Goal: Transaction & Acquisition: Purchase product/service

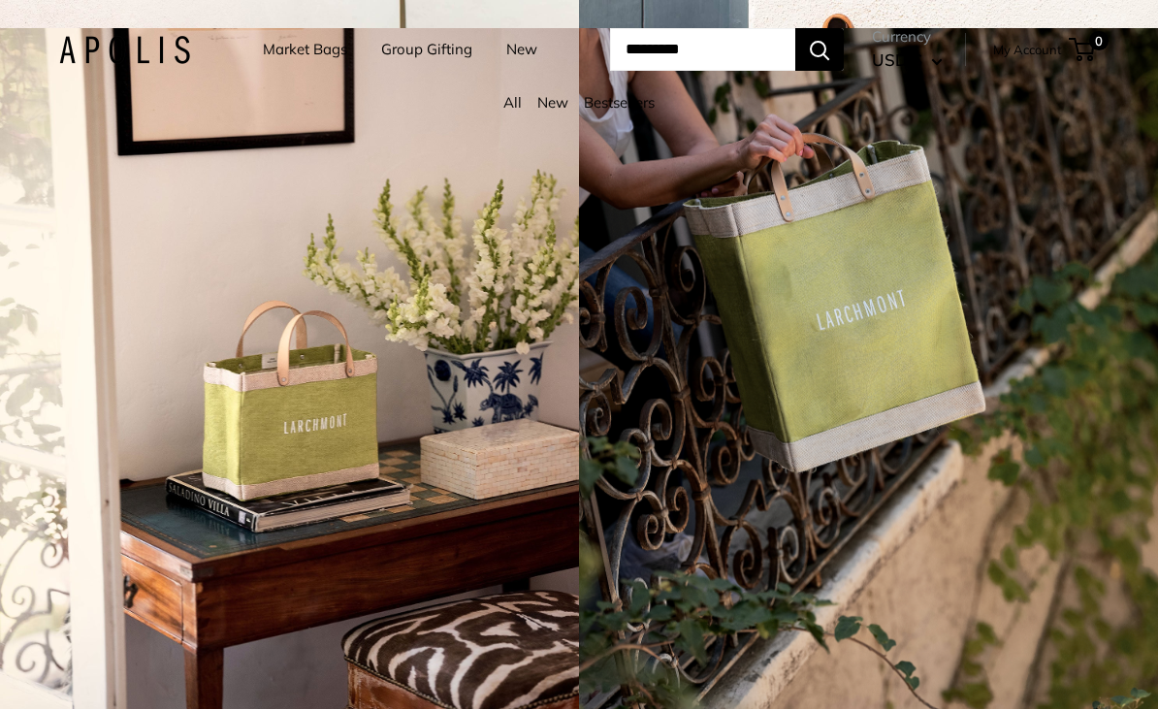
click at [300, 54] on link "Market Bags" at bounding box center [305, 49] width 84 height 27
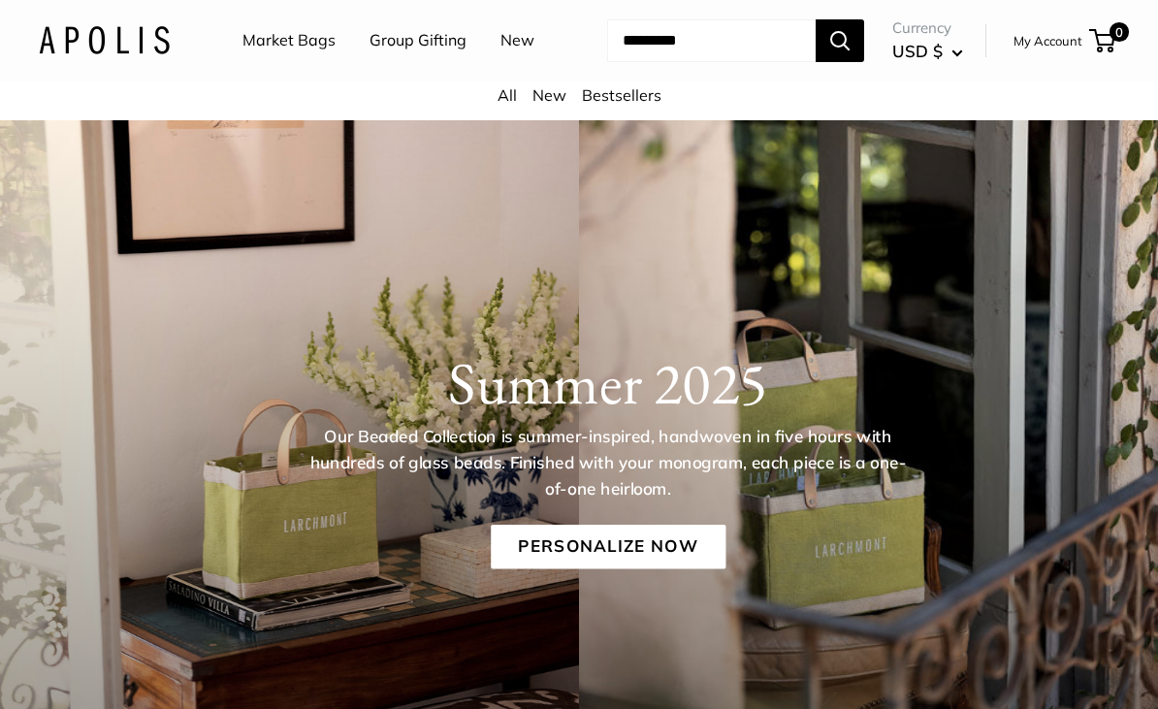
click at [287, 41] on link "Market Bags" at bounding box center [288, 40] width 93 height 29
click at [422, 45] on link "Group Gifting" at bounding box center [417, 40] width 97 height 29
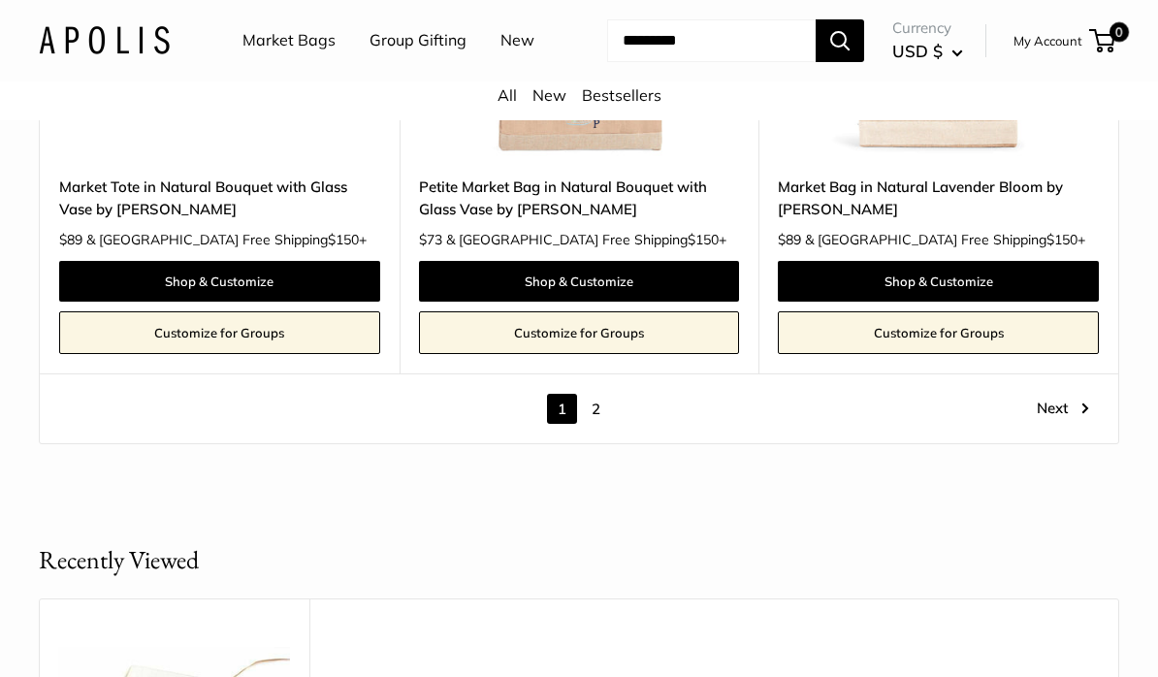
scroll to position [9902, 0]
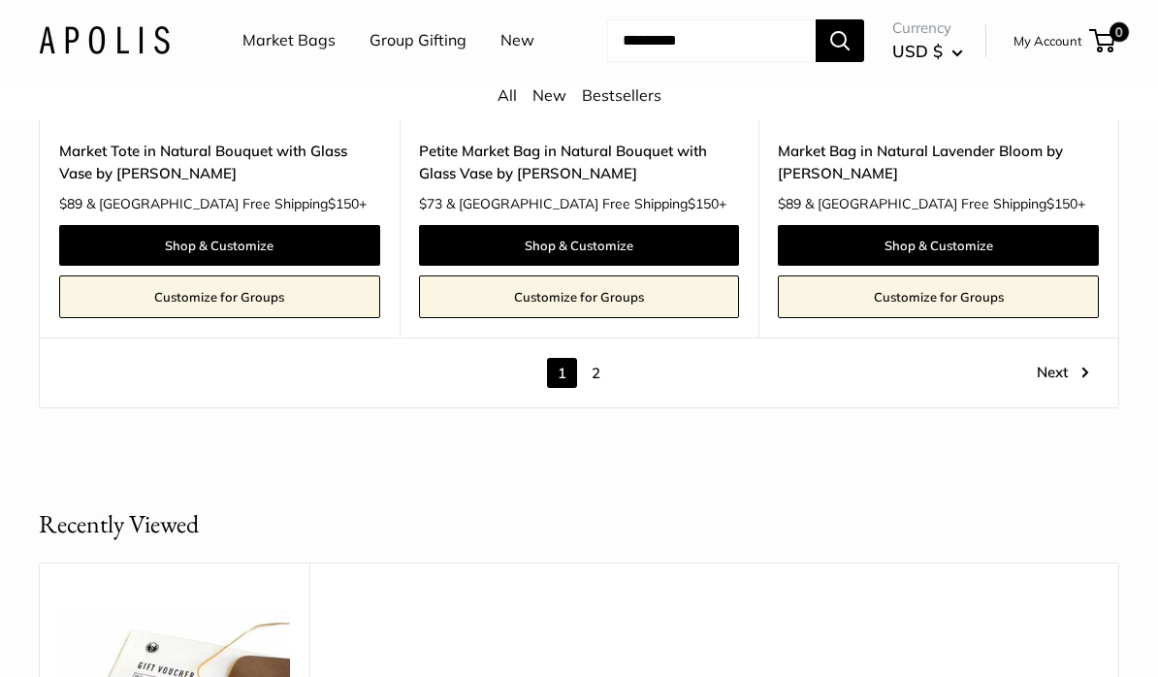
click at [607, 387] on link "2" at bounding box center [596, 373] width 30 height 30
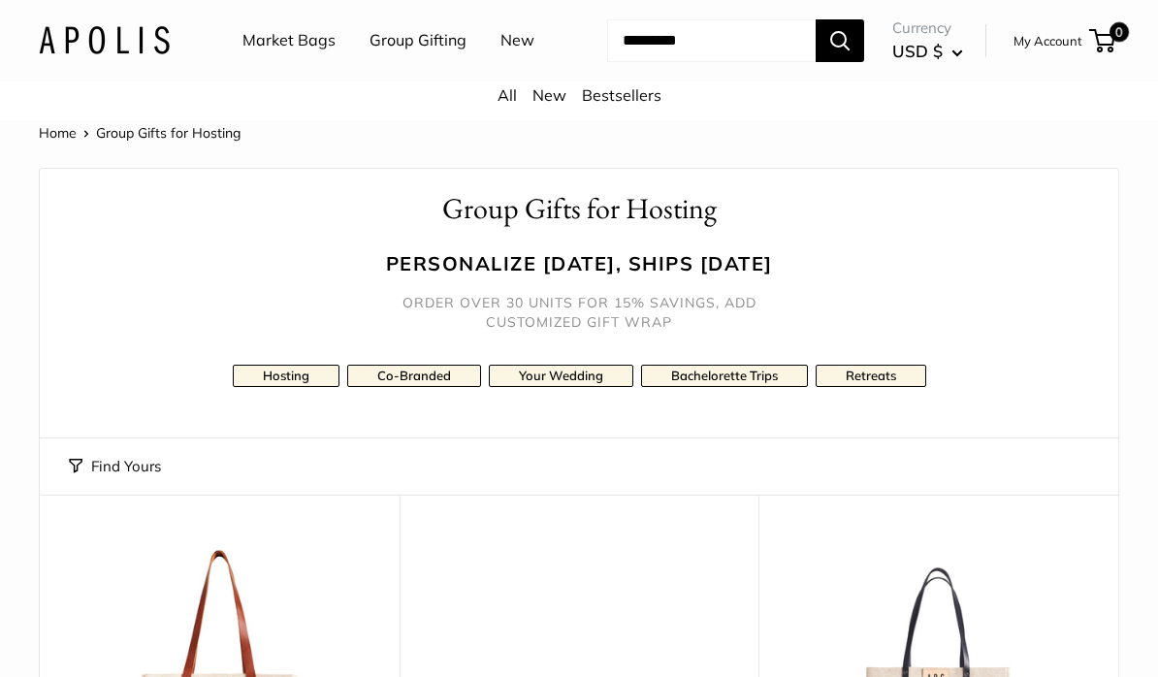
click at [871, 387] on link "Retreats" at bounding box center [871, 376] width 111 height 22
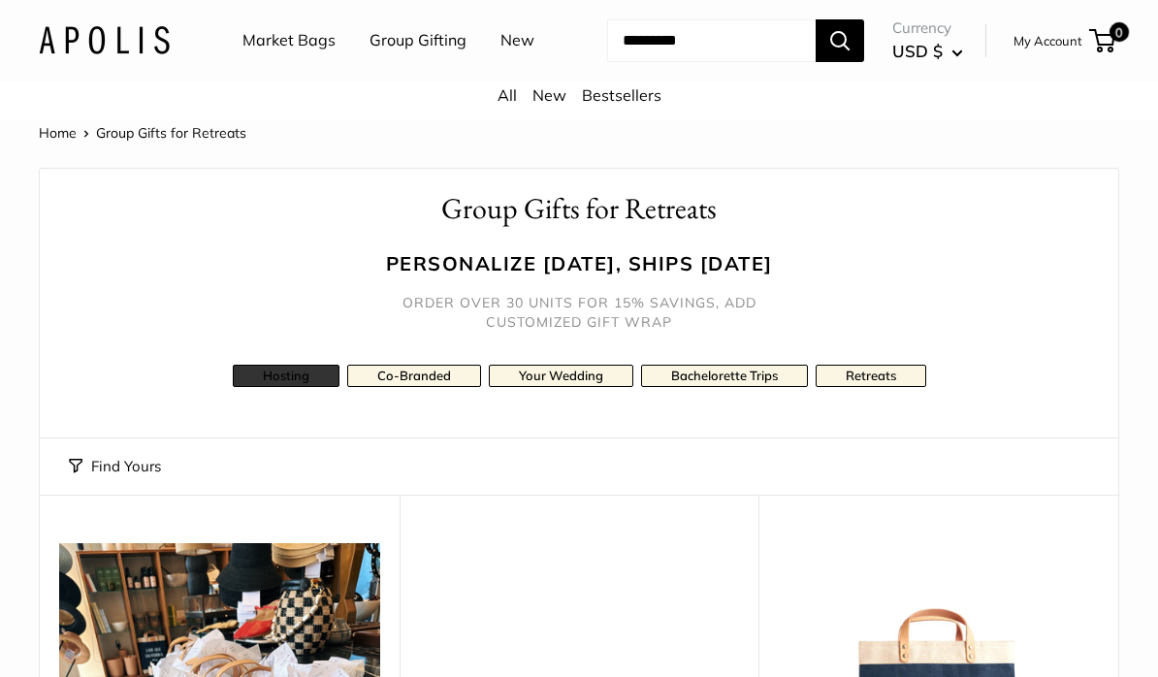
click at [298, 387] on link "Hosting" at bounding box center [286, 376] width 107 height 22
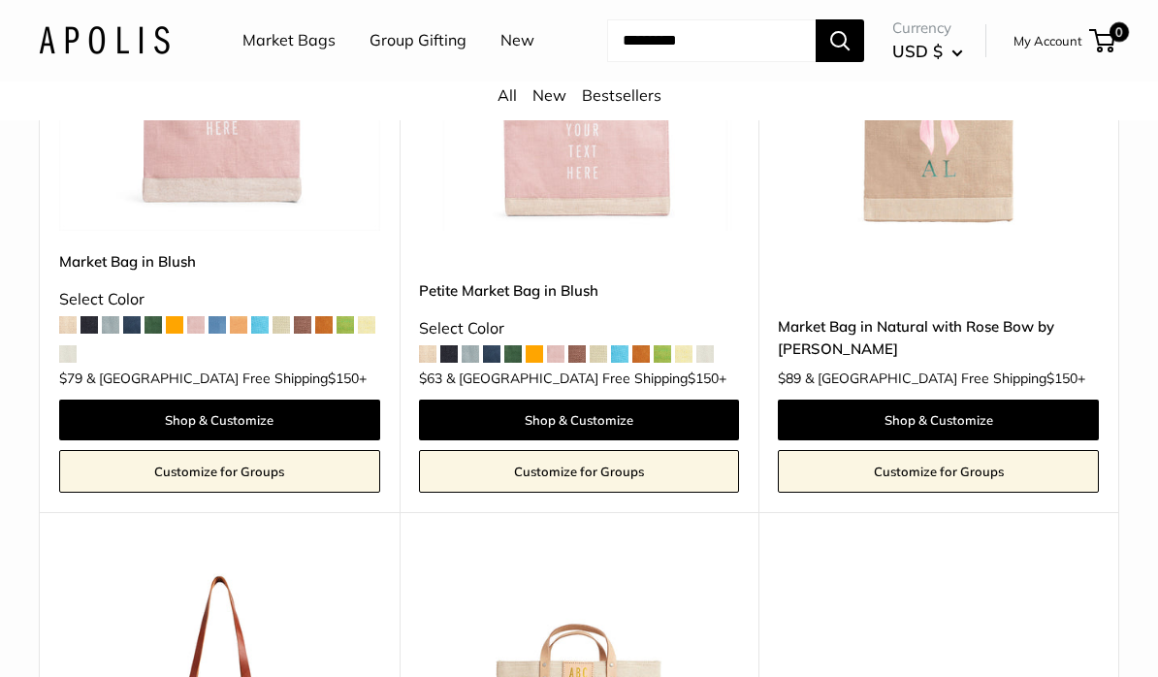
scroll to position [625, 0]
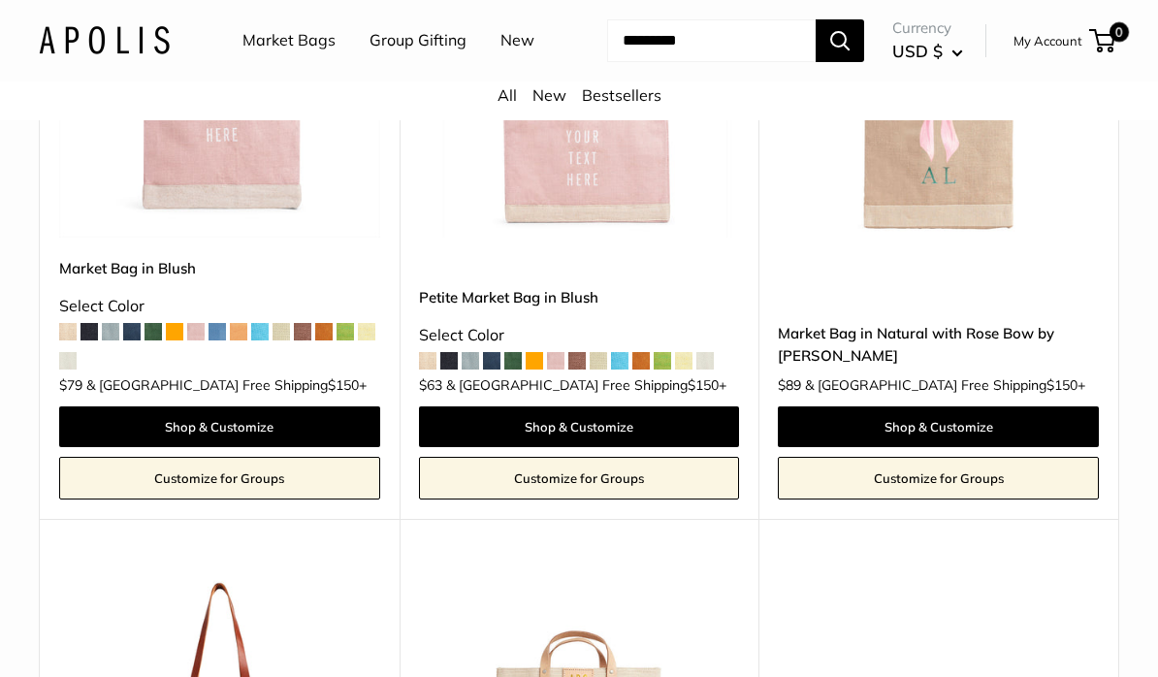
click at [563, 370] on span at bounding box center [555, 361] width 17 height 17
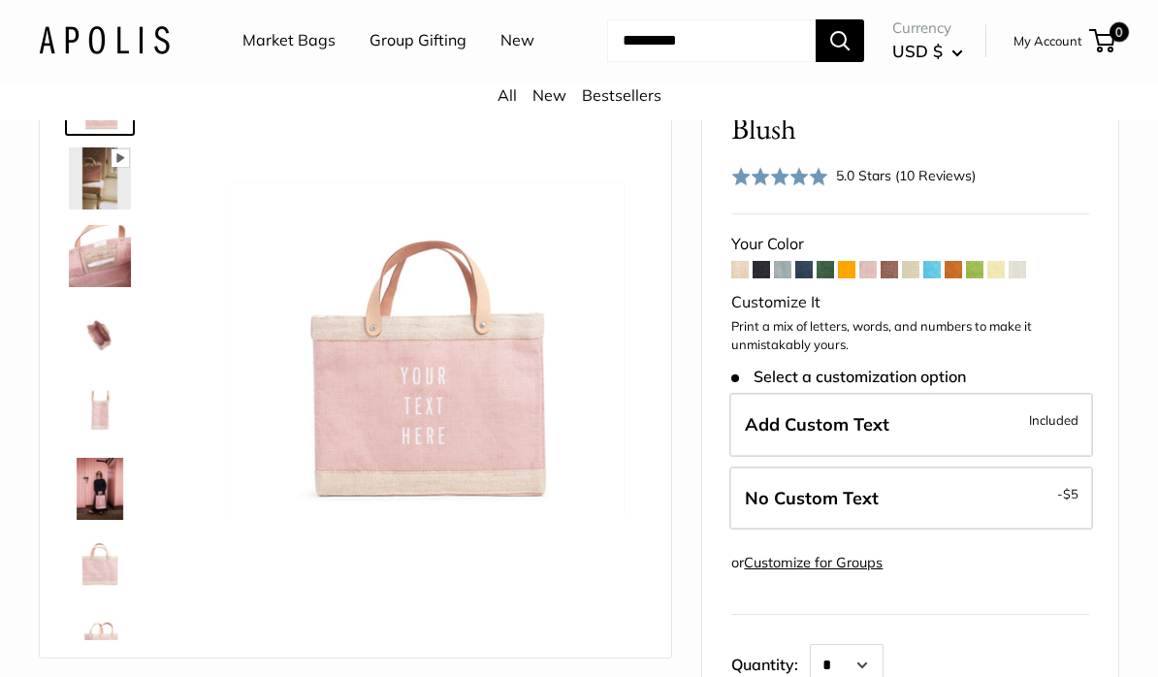
scroll to position [132, 0]
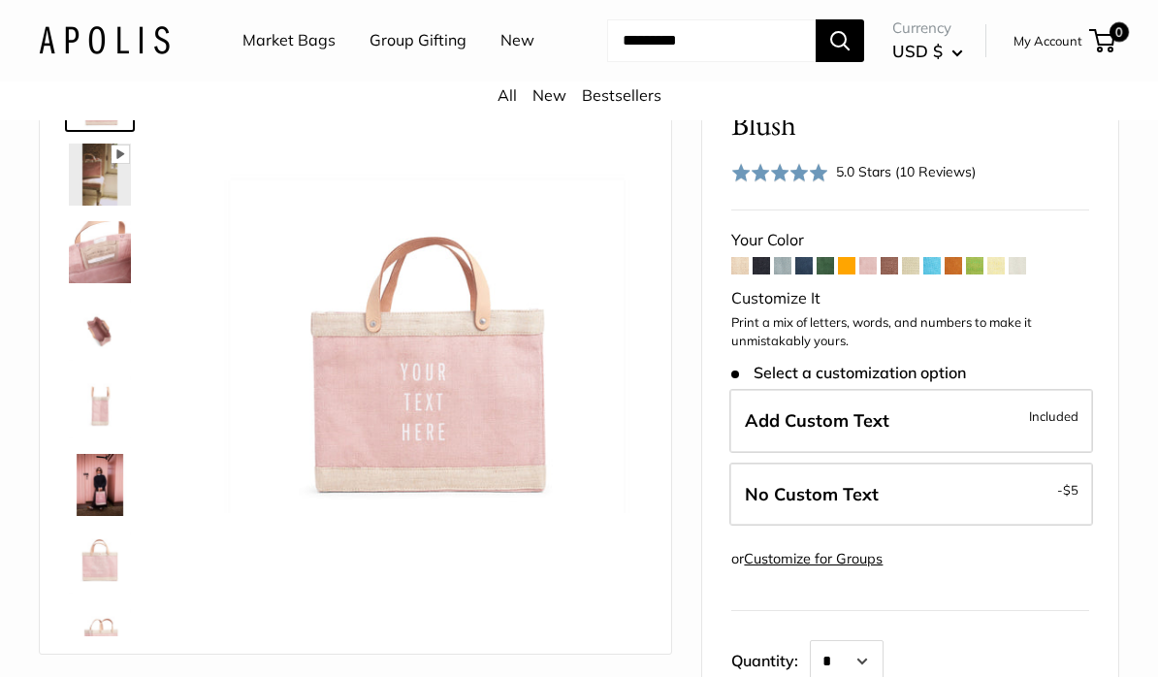
click at [787, 274] on span at bounding box center [782, 265] width 17 height 17
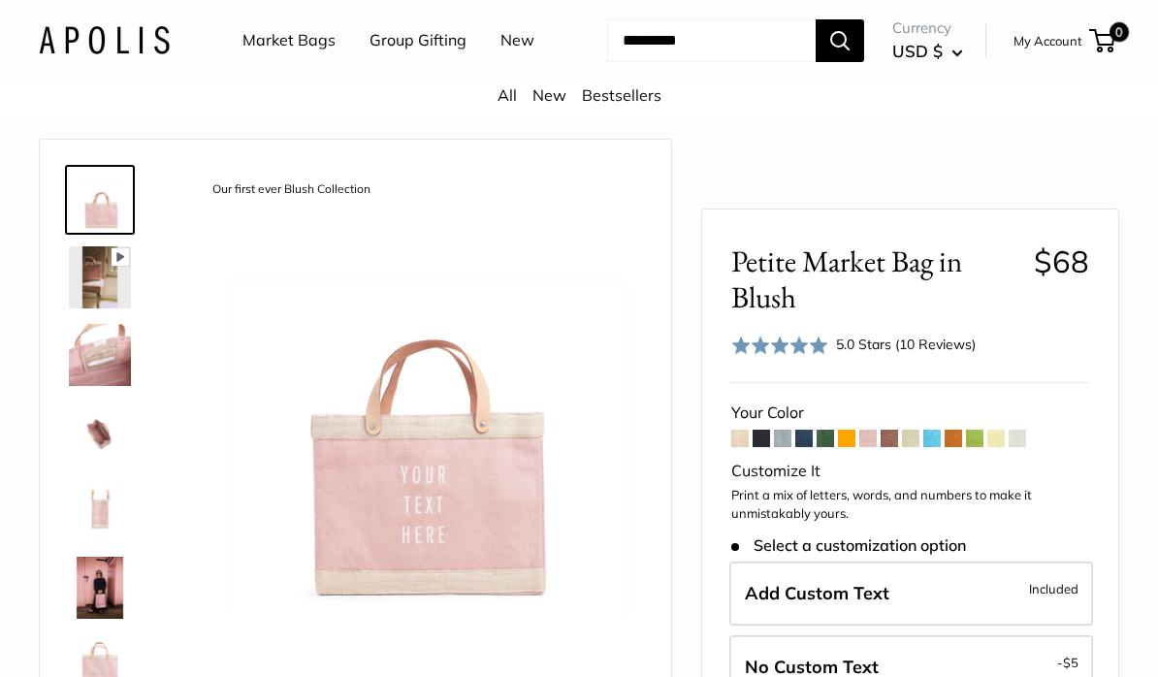
scroll to position [0, 0]
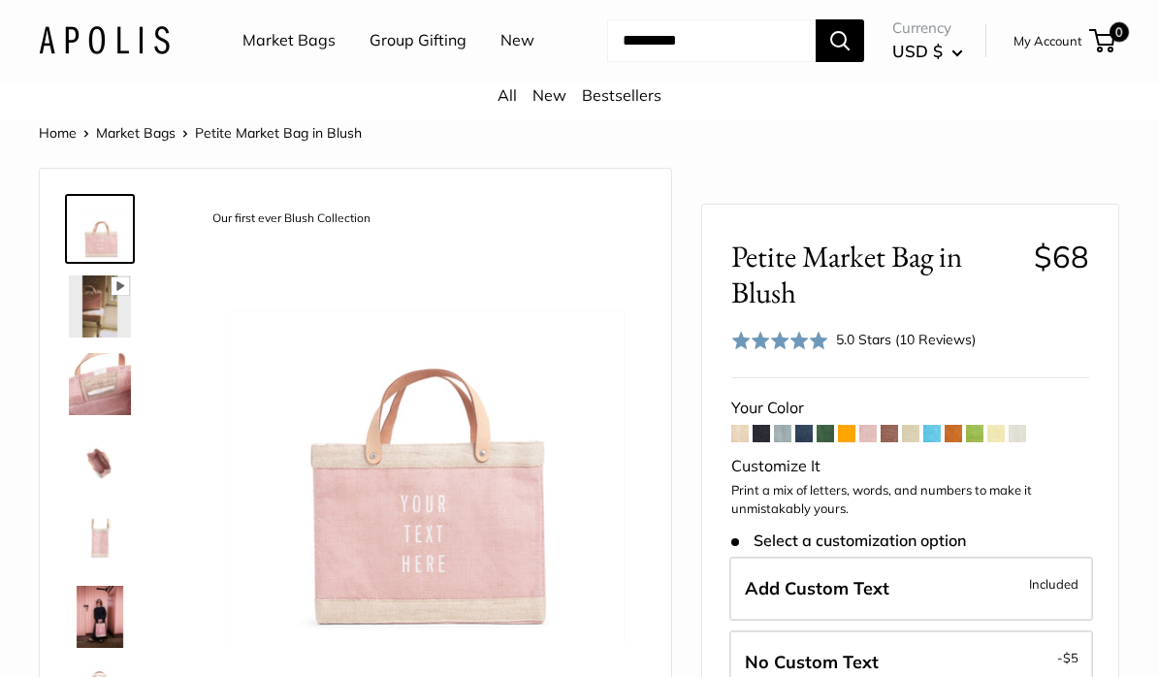
click at [969, 442] on span at bounding box center [974, 433] width 17 height 17
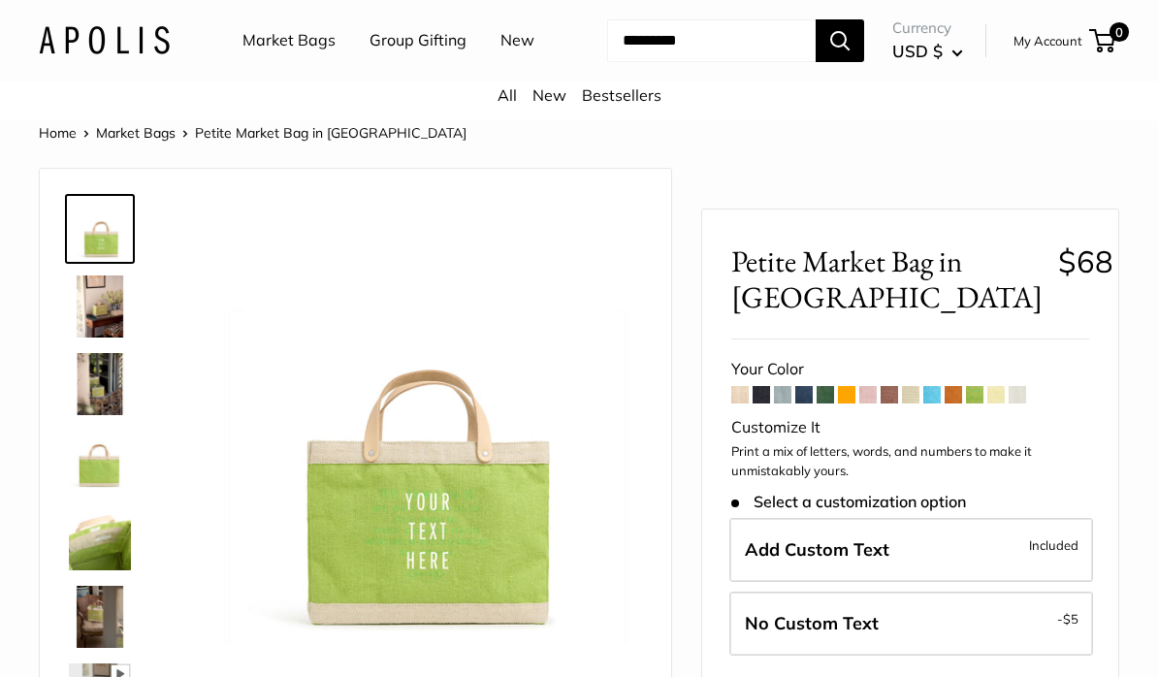
click at [904, 403] on span at bounding box center [910, 394] width 17 height 17
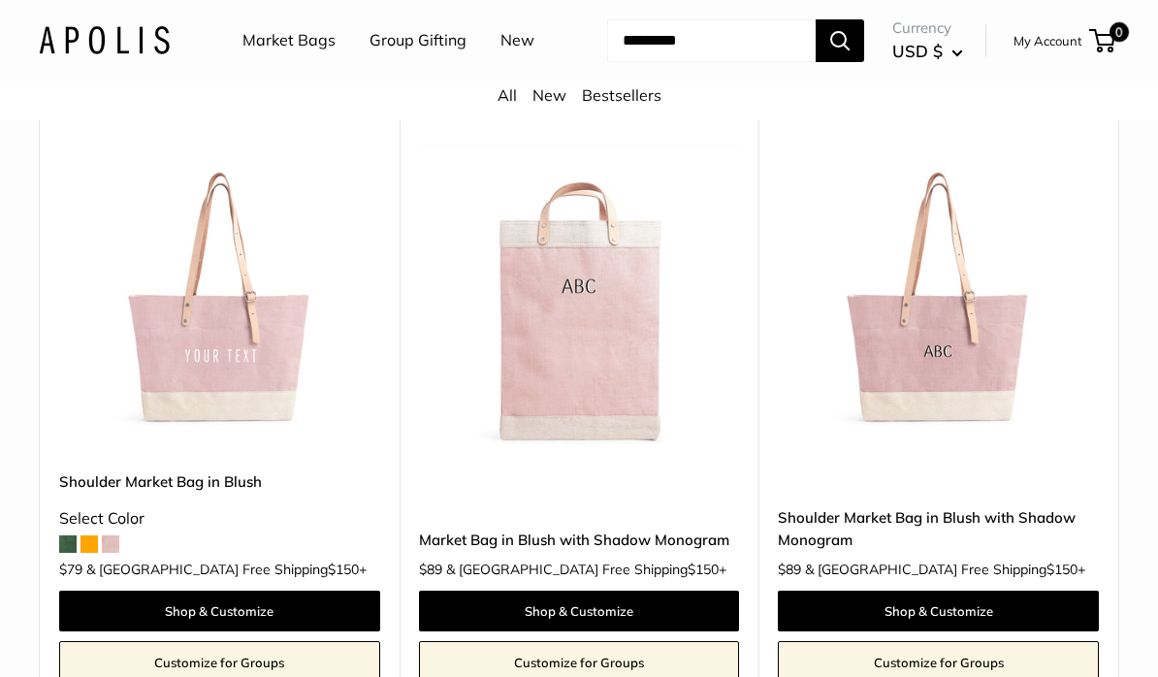
scroll to position [1675, 0]
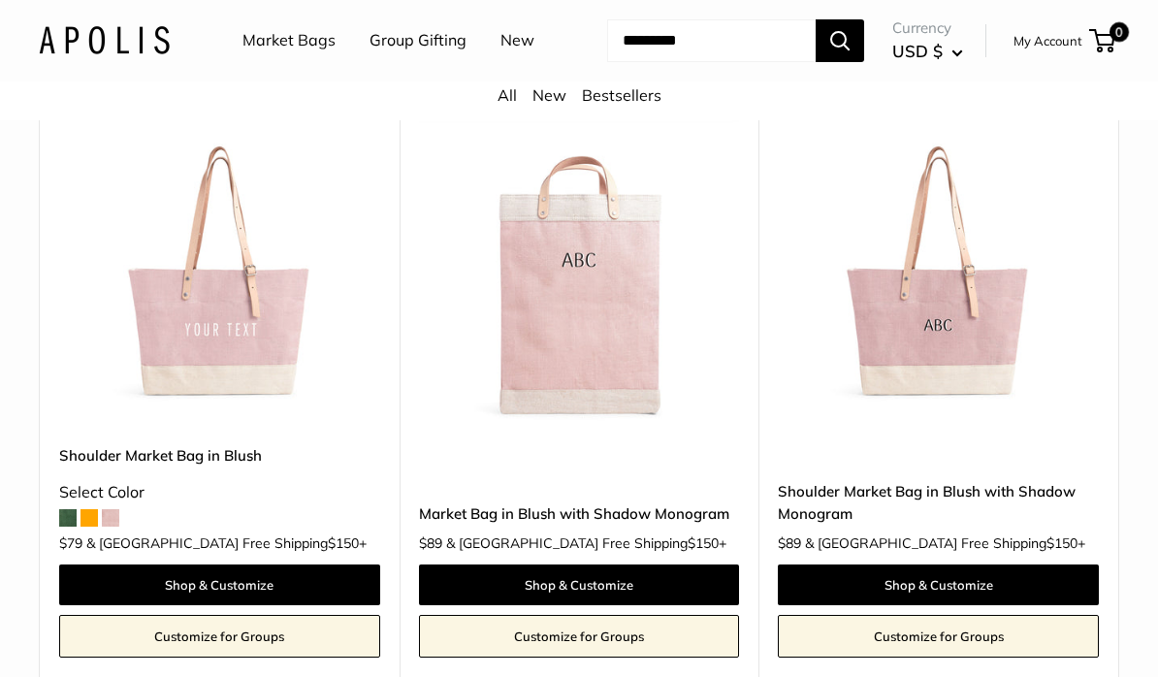
click at [260, 426] on img at bounding box center [219, 265] width 321 height 321
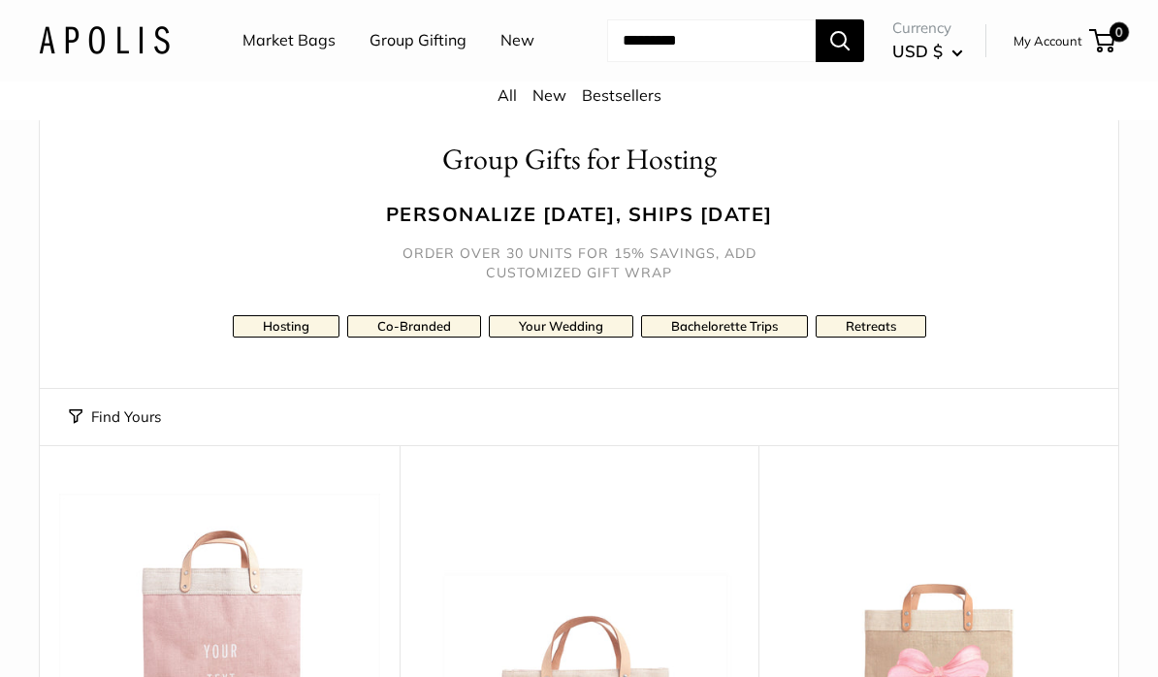
scroll to position [0, 0]
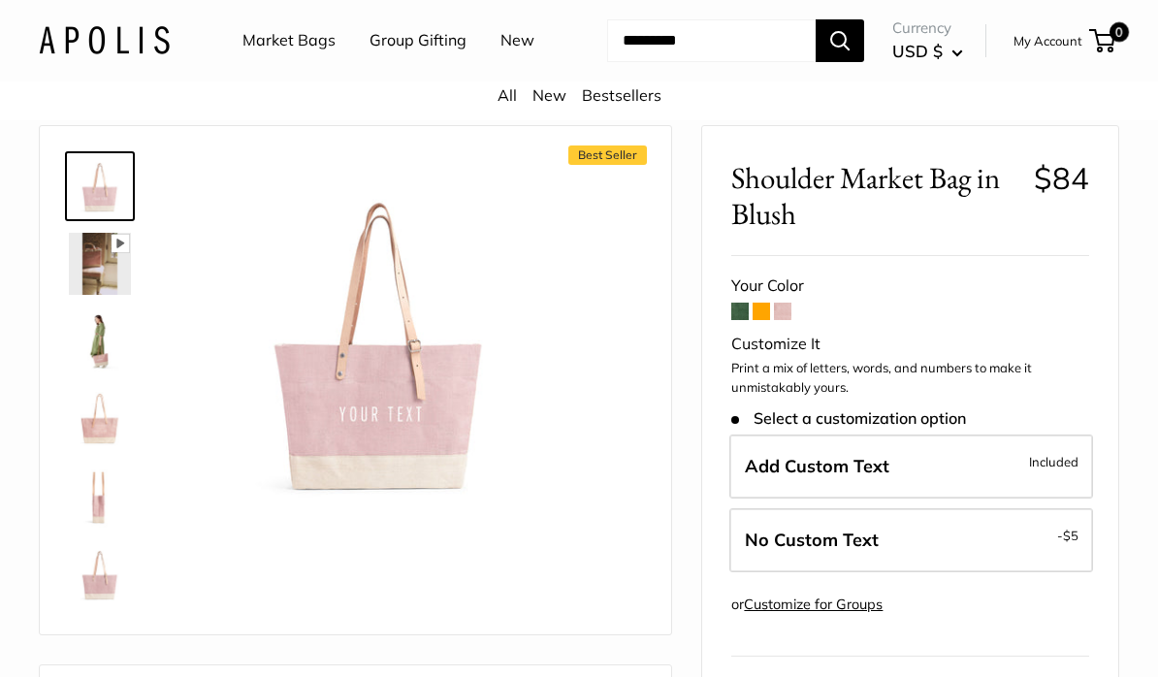
scroll to position [44, 0]
click at [112, 371] on img at bounding box center [100, 340] width 62 height 62
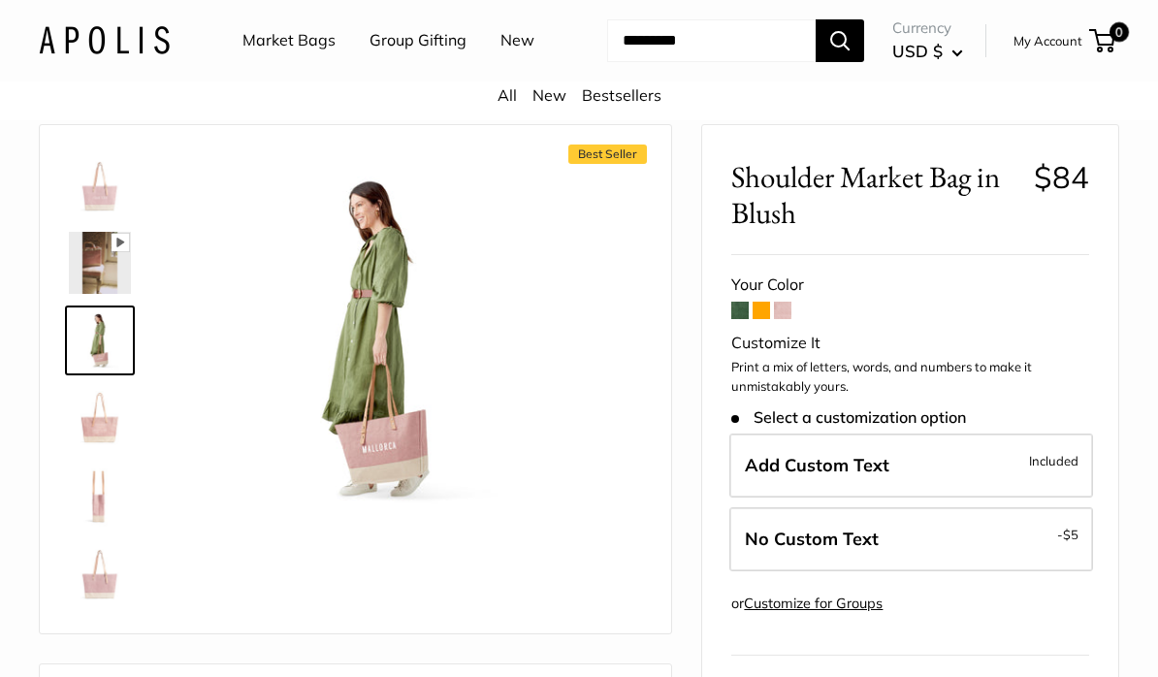
click at [111, 449] on img at bounding box center [100, 418] width 62 height 62
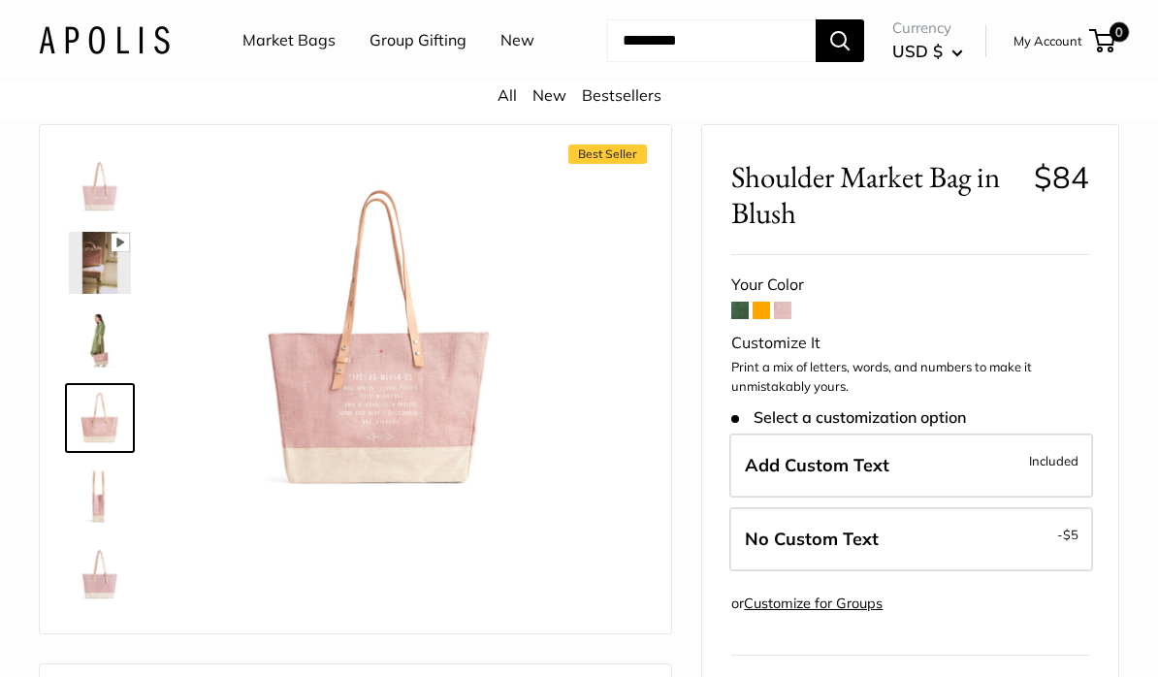
click at [99, 527] on img at bounding box center [100, 496] width 62 height 62
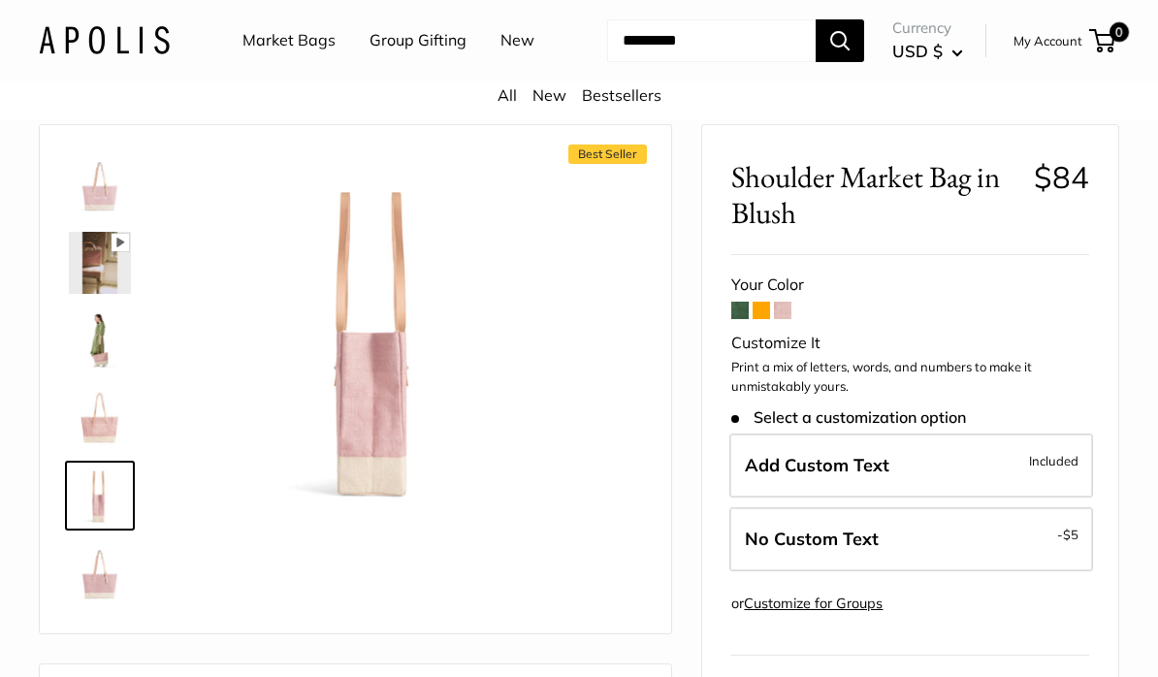
click at [111, 294] on img at bounding box center [100, 263] width 62 height 62
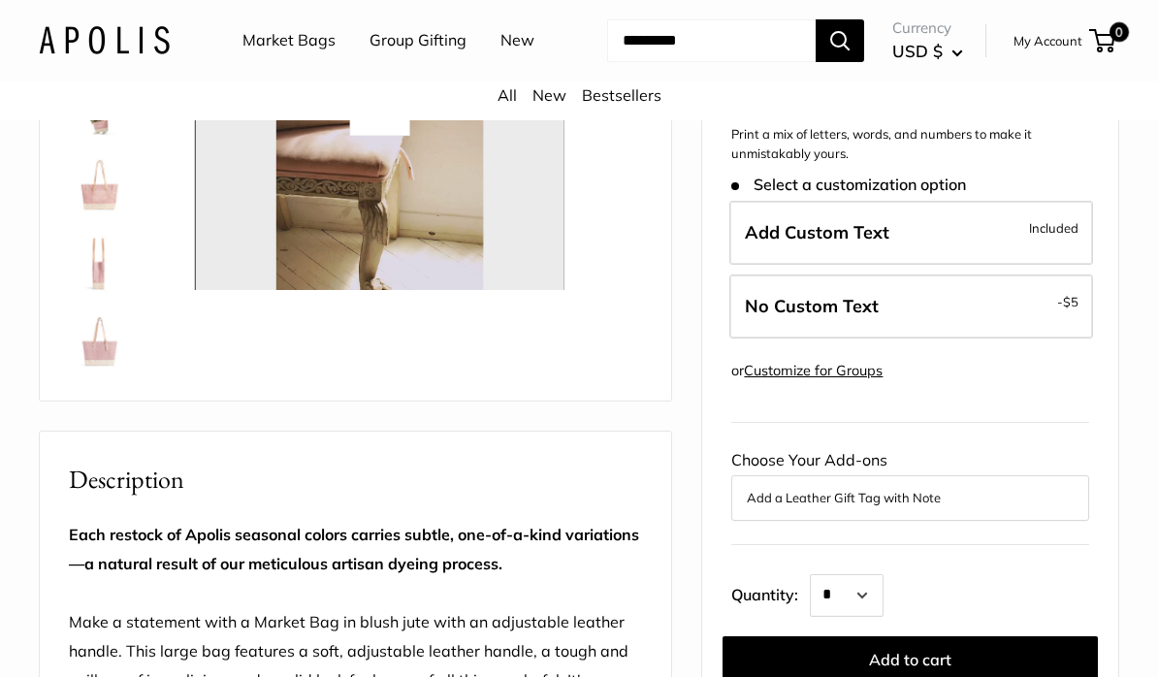
scroll to position [0, 0]
